Goal: Task Accomplishment & Management: Manage account settings

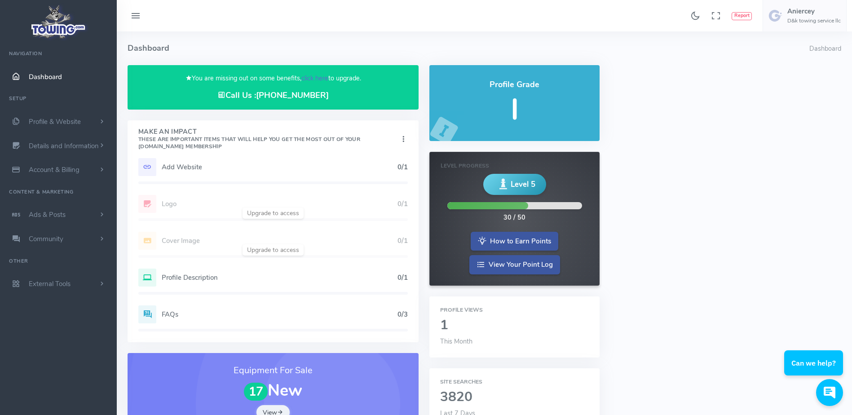
click at [315, 80] on link "click here" at bounding box center [315, 78] width 27 height 9
click at [314, 77] on link "click here" at bounding box center [315, 78] width 27 height 9
